Goal: Information Seeking & Learning: Learn about a topic

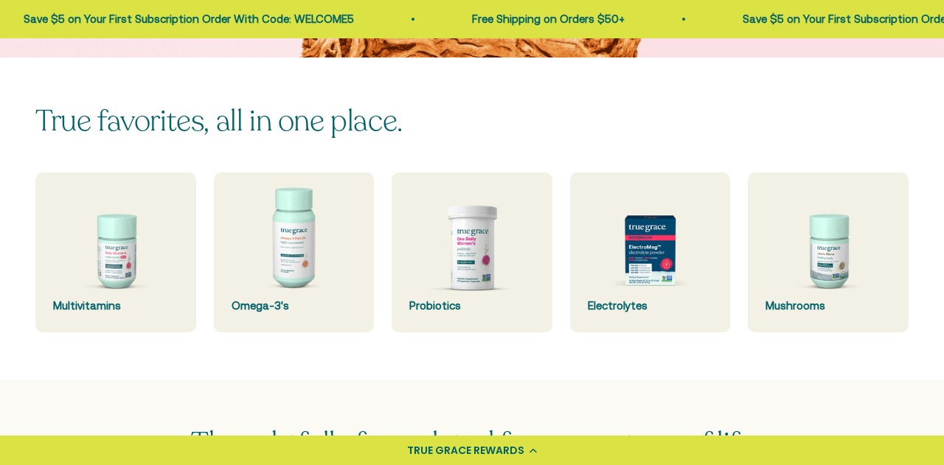
scroll to position [332, 0]
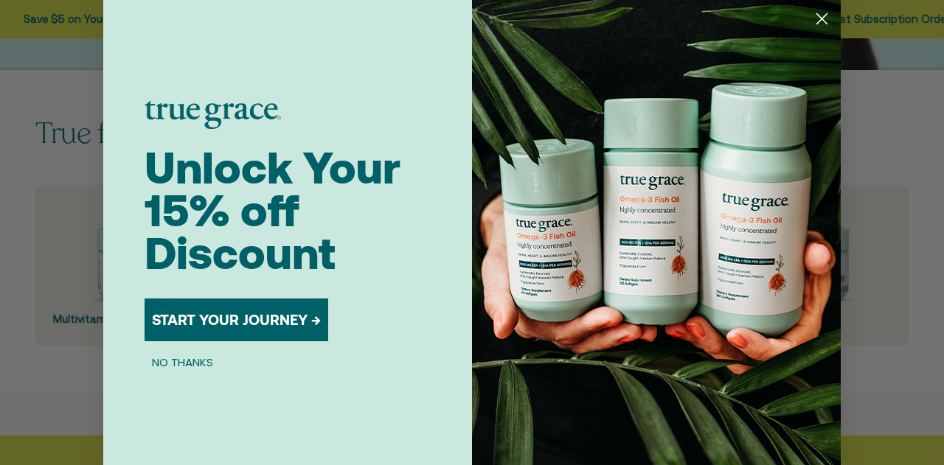
click at [824, 16] on icon "Close dialog" at bounding box center [822, 19] width 10 height 10
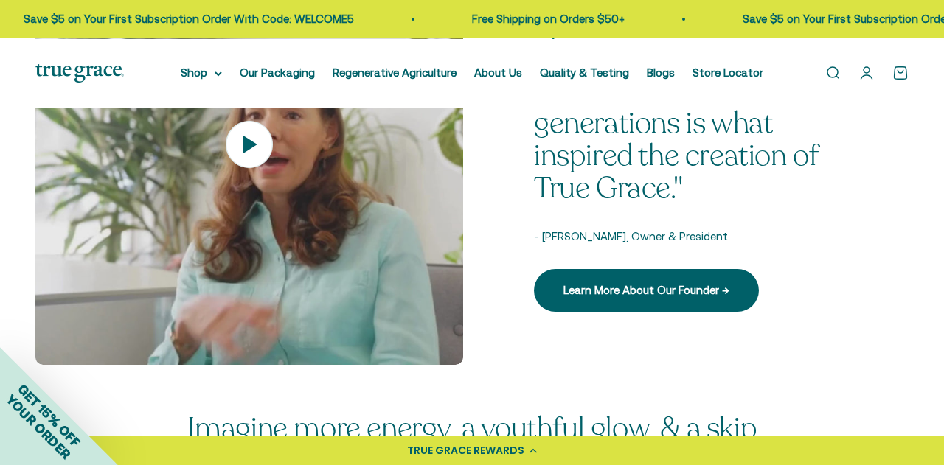
scroll to position [1893, 0]
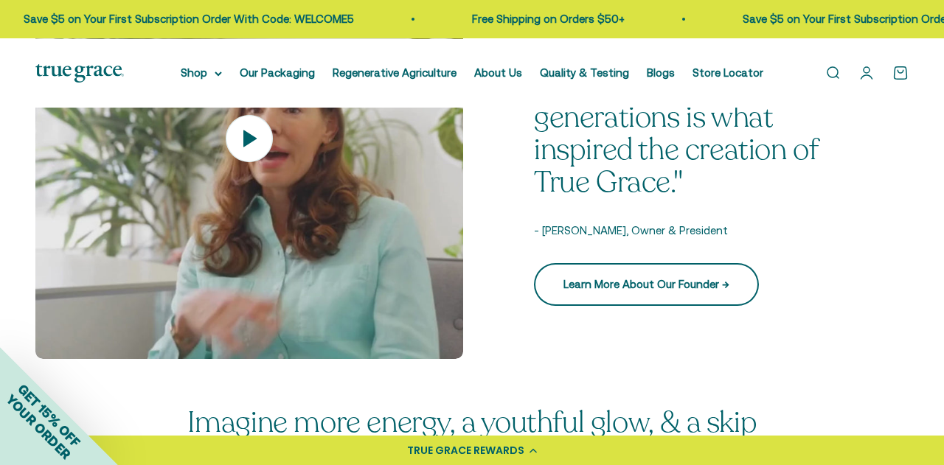
click at [671, 306] on link "Learn More About Our Founder →" at bounding box center [646, 284] width 225 height 43
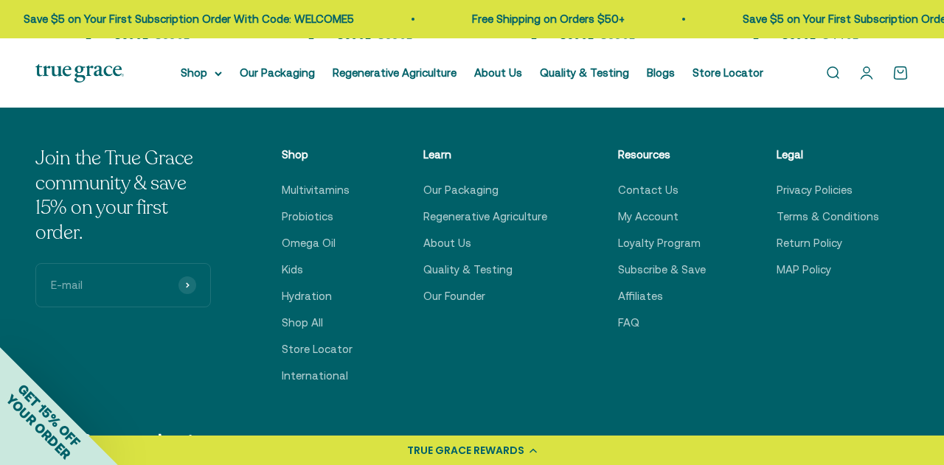
scroll to position [2337, 0]
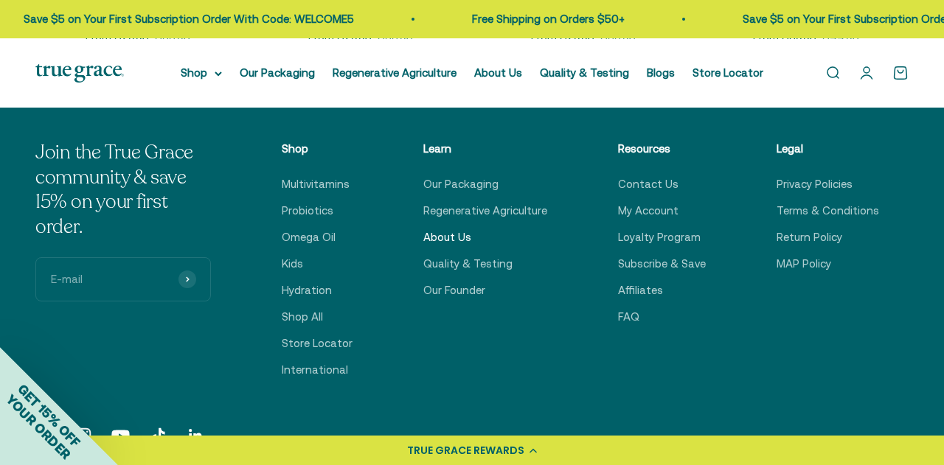
click at [443, 246] on link "About Us" at bounding box center [447, 238] width 48 height 18
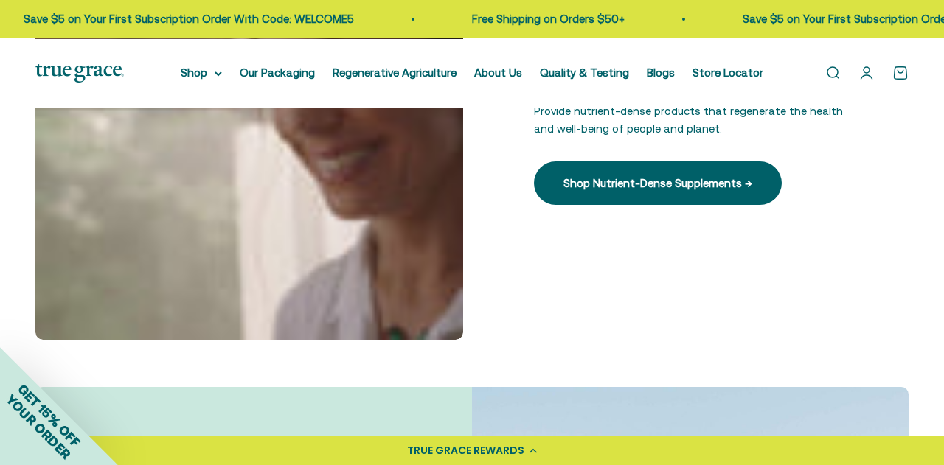
scroll to position [545, 0]
